Goal: Task Accomplishment & Management: Manage account settings

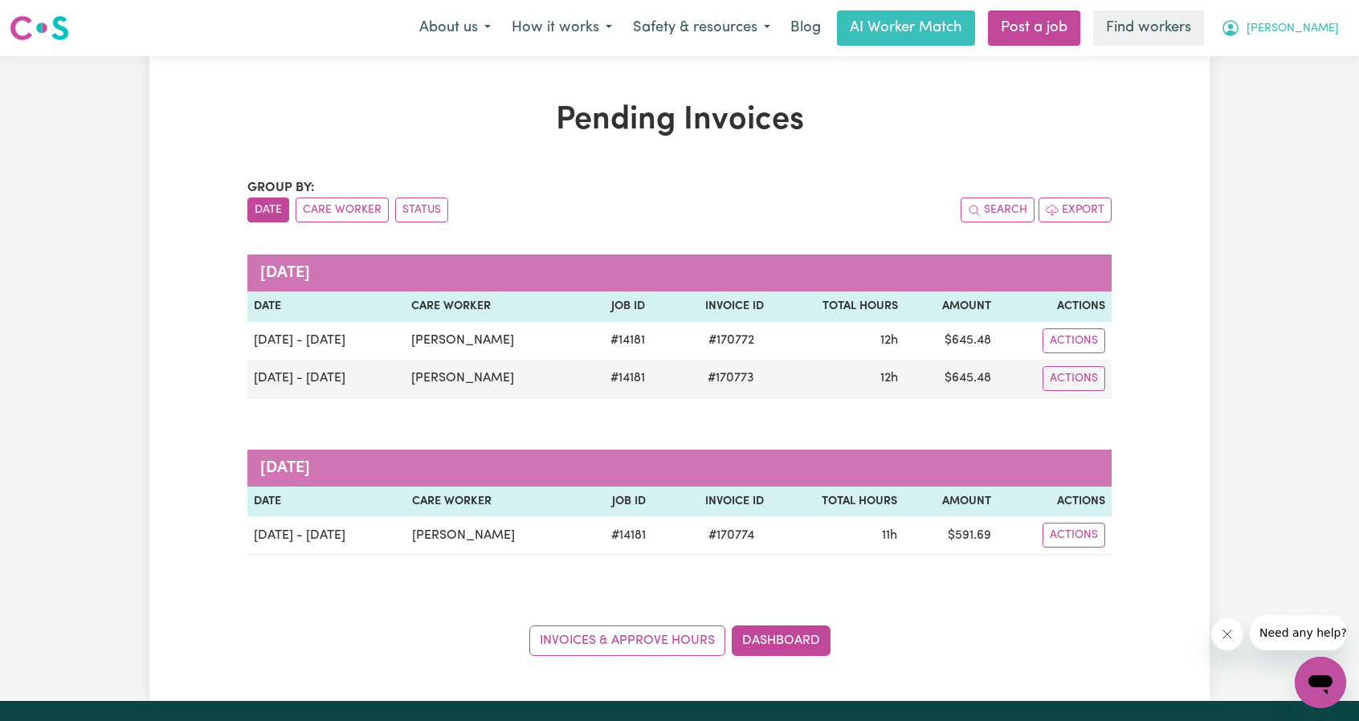
click at [1295, 31] on span "[PERSON_NAME]" at bounding box center [1293, 29] width 92 height 18
click at [1285, 89] on link "Logout" at bounding box center [1285, 92] width 127 height 31
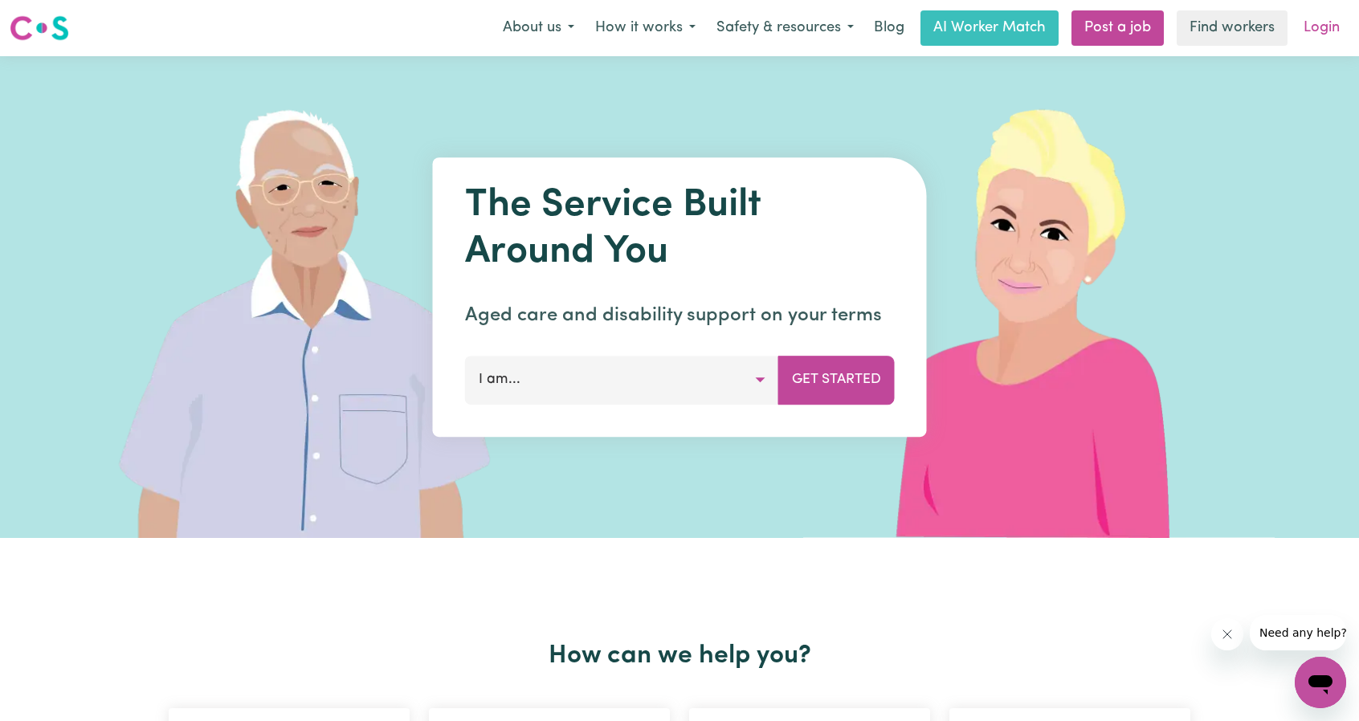
drag, startPoint x: 1285, startPoint y: 89, endPoint x: 1323, endPoint y: 26, distance: 74.3
click at [1323, 26] on link "Login" at bounding box center [1321, 27] width 55 height 35
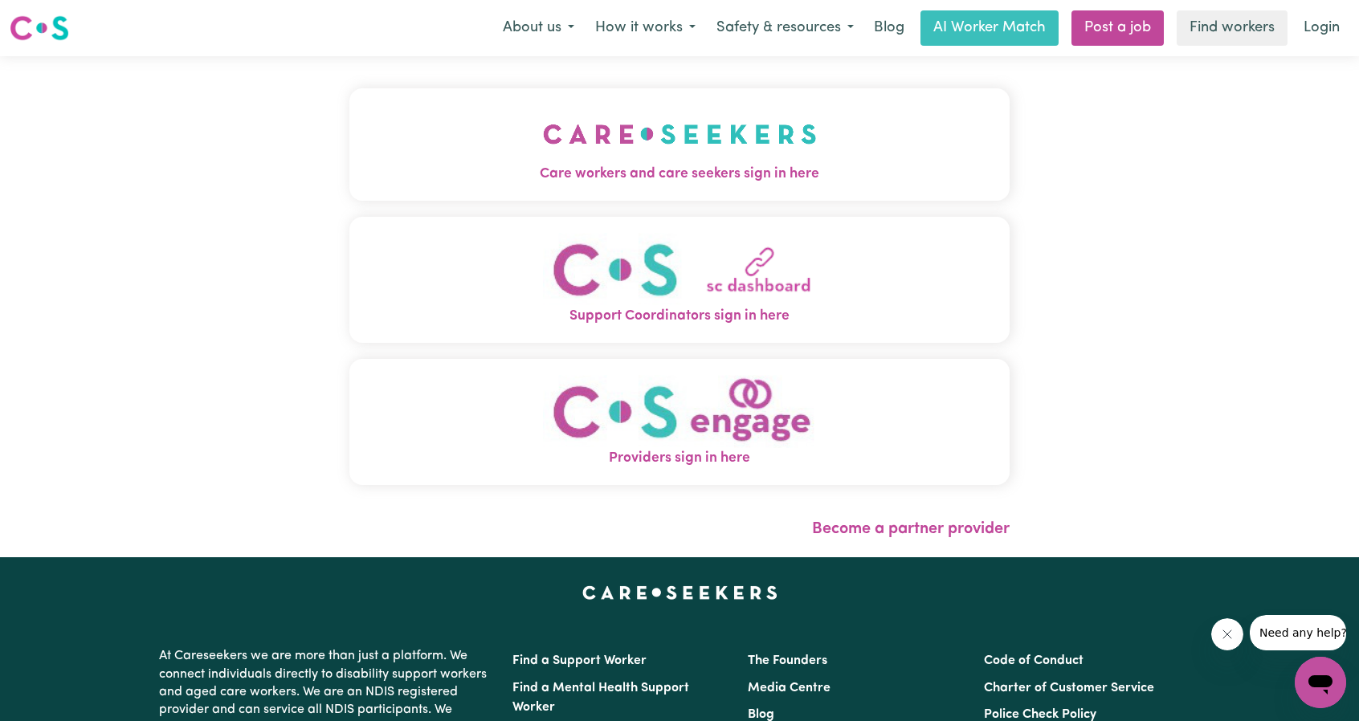
click at [707, 174] on span "Care workers and care seekers sign in here" at bounding box center [679, 174] width 660 height 21
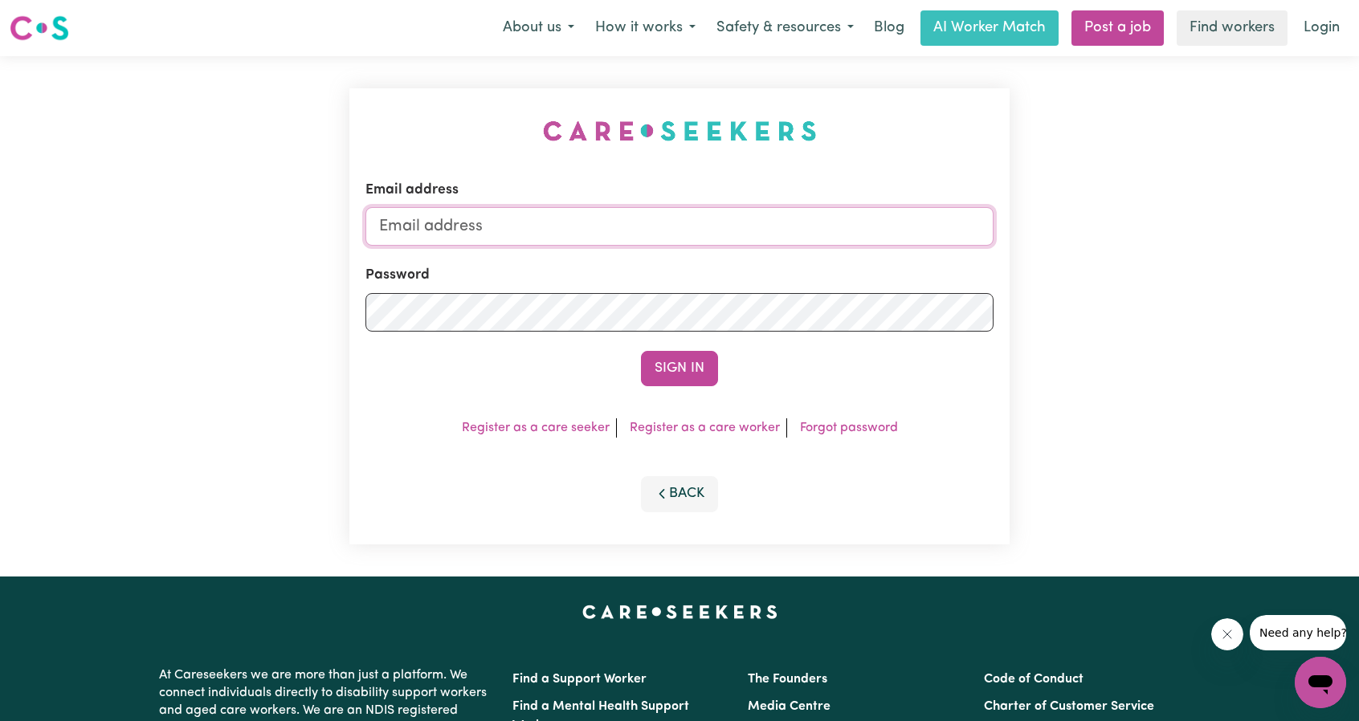
click at [672, 207] on input "Email address" at bounding box center [680, 226] width 628 height 39
drag, startPoint x: 463, startPoint y: 225, endPoint x: 738, endPoint y: 235, distance: 275.0
click at [738, 235] on input "[EMAIL_ADDRESS][PERSON_NAME][DOMAIN_NAME]" at bounding box center [680, 226] width 628 height 39
type input "[EMAIL_ADDRESS][DOMAIN_NAME]"
click at [670, 361] on button "Sign In" at bounding box center [679, 368] width 77 height 35
